Goal: Task Accomplishment & Management: Manage account settings

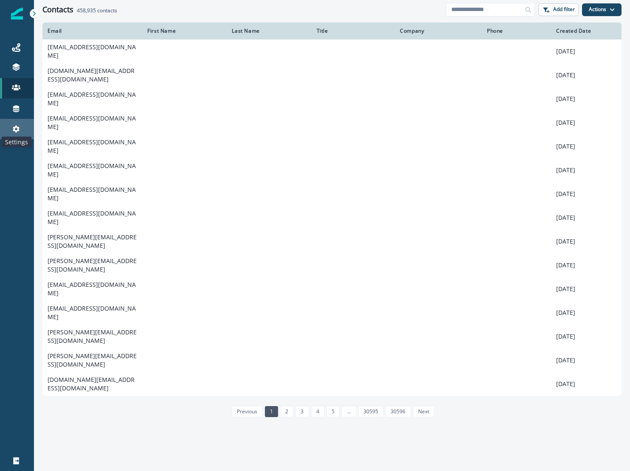
click at [14, 128] on icon at bounding box center [16, 129] width 7 height 7
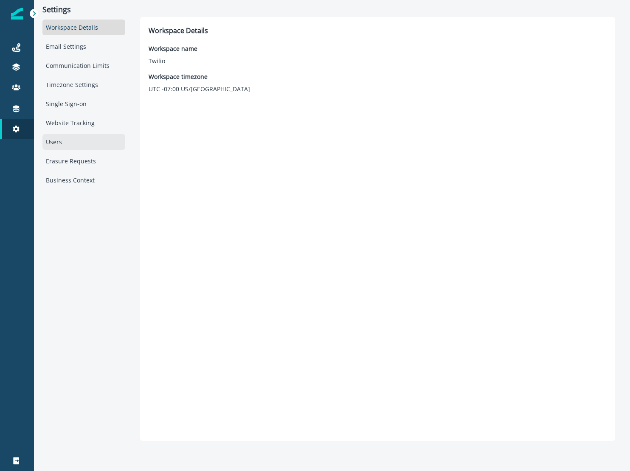
click at [66, 143] on div "Users" at bounding box center [83, 142] width 83 height 16
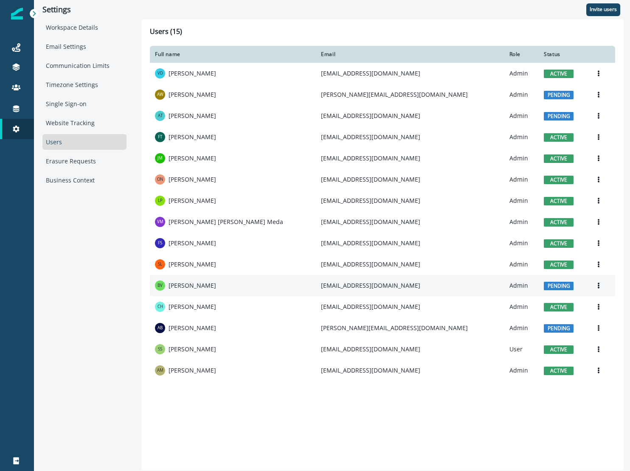
click at [316, 285] on td "[EMAIL_ADDRESS][DOMAIN_NAME]" at bounding box center [410, 285] width 188 height 21
click at [598, 283] on icon "Options" at bounding box center [599, 286] width 2 height 6
click at [536, 317] on button "Resend invite" at bounding box center [545, 320] width 94 height 14
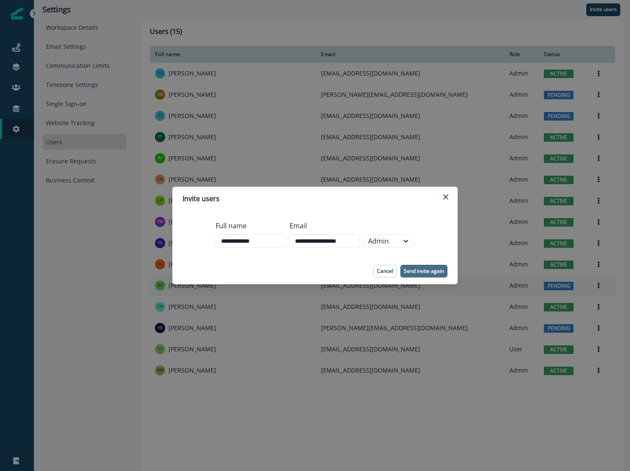
click at [419, 268] on p "Send invite again" at bounding box center [424, 271] width 40 height 6
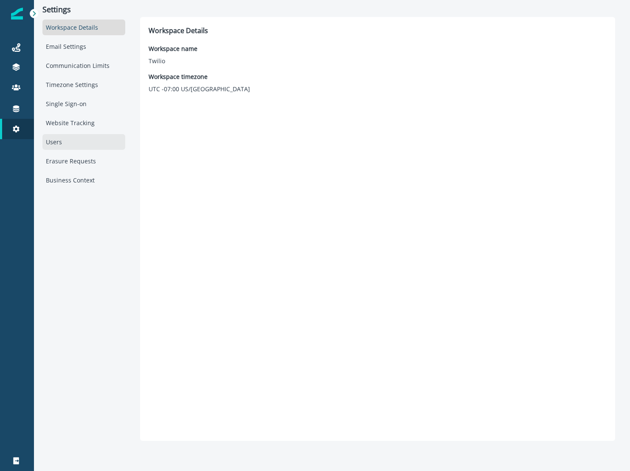
click at [66, 143] on div "Users" at bounding box center [83, 142] width 83 height 16
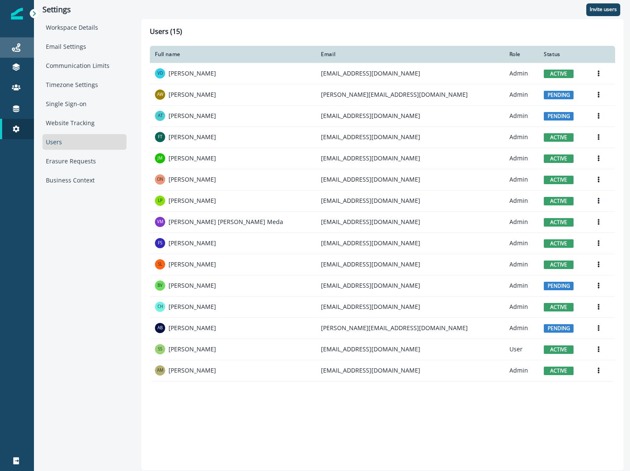
click at [14, 52] on div "Journeys" at bounding box center [16, 47] width 27 height 10
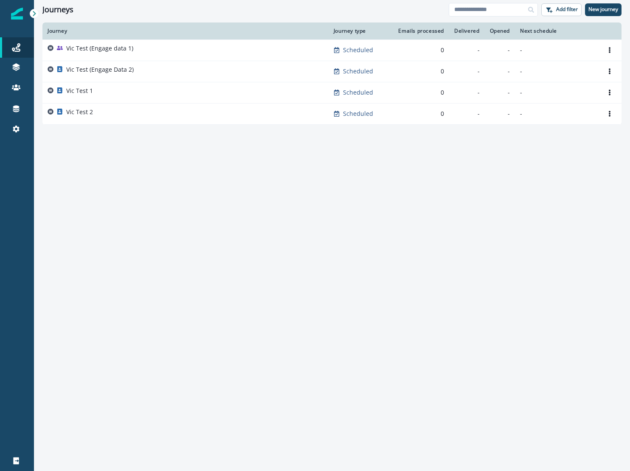
click at [35, 15] on icon at bounding box center [34, 14] width 6 height 6
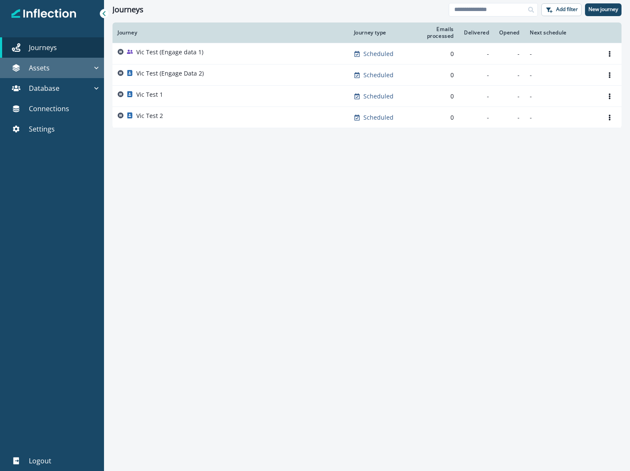
click at [95, 69] on icon "button" at bounding box center [96, 68] width 8 height 8
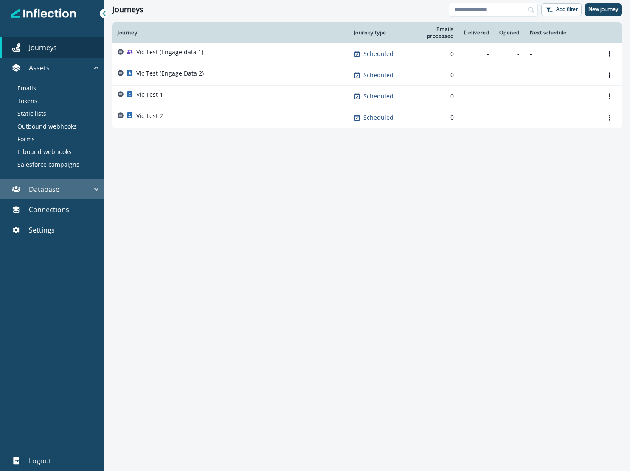
click at [95, 191] on icon "button" at bounding box center [96, 189] width 8 height 8
